Goal: Task Accomplishment & Management: Manage account settings

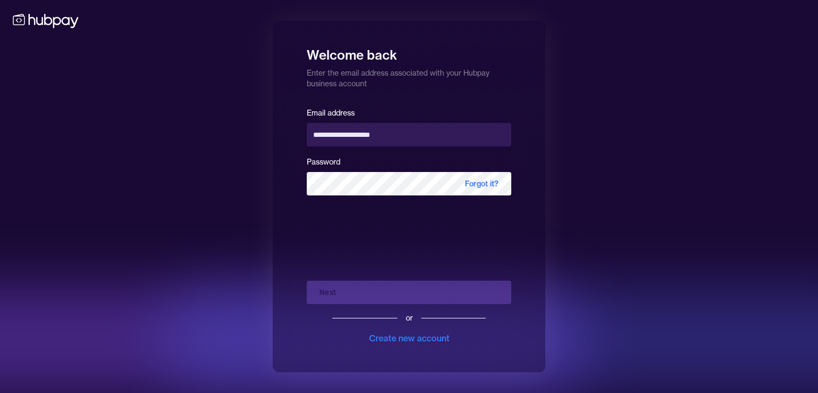
click at [350, 288] on div "Next or Create new account" at bounding box center [409, 308] width 205 height 72
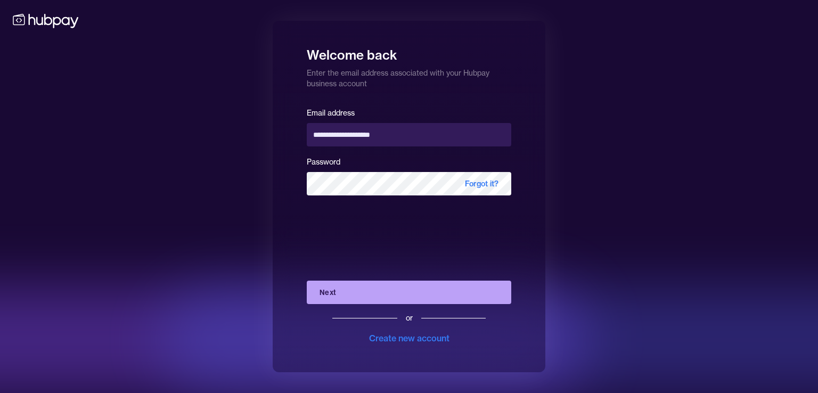
click at [345, 295] on button "Next" at bounding box center [409, 292] width 205 height 23
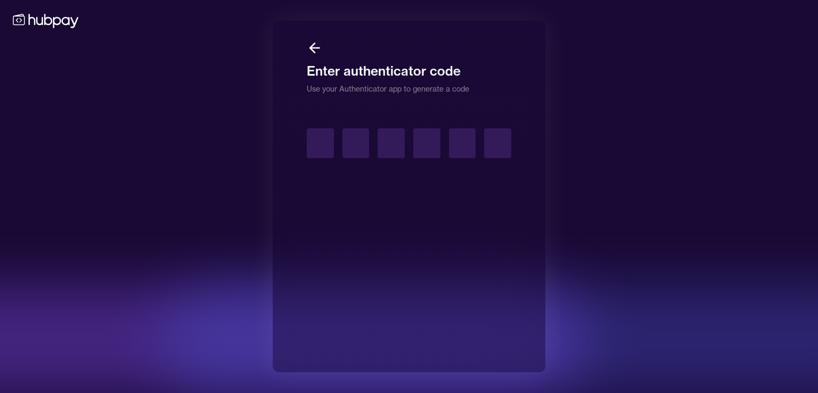
type input "*"
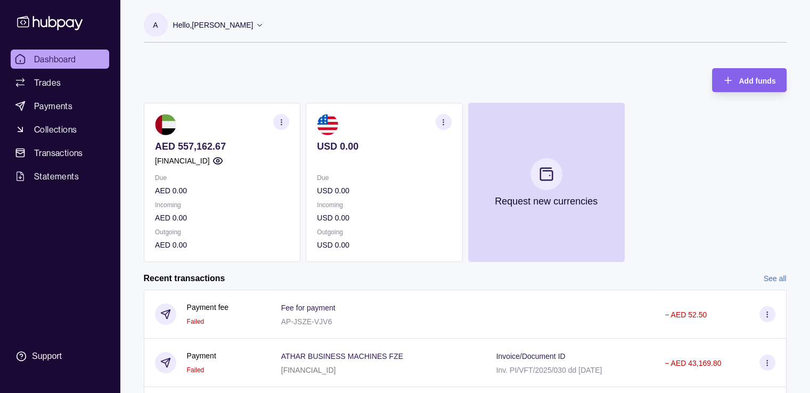
scroll to position [175, 0]
